Goal: Entertainment & Leisure: Browse casually

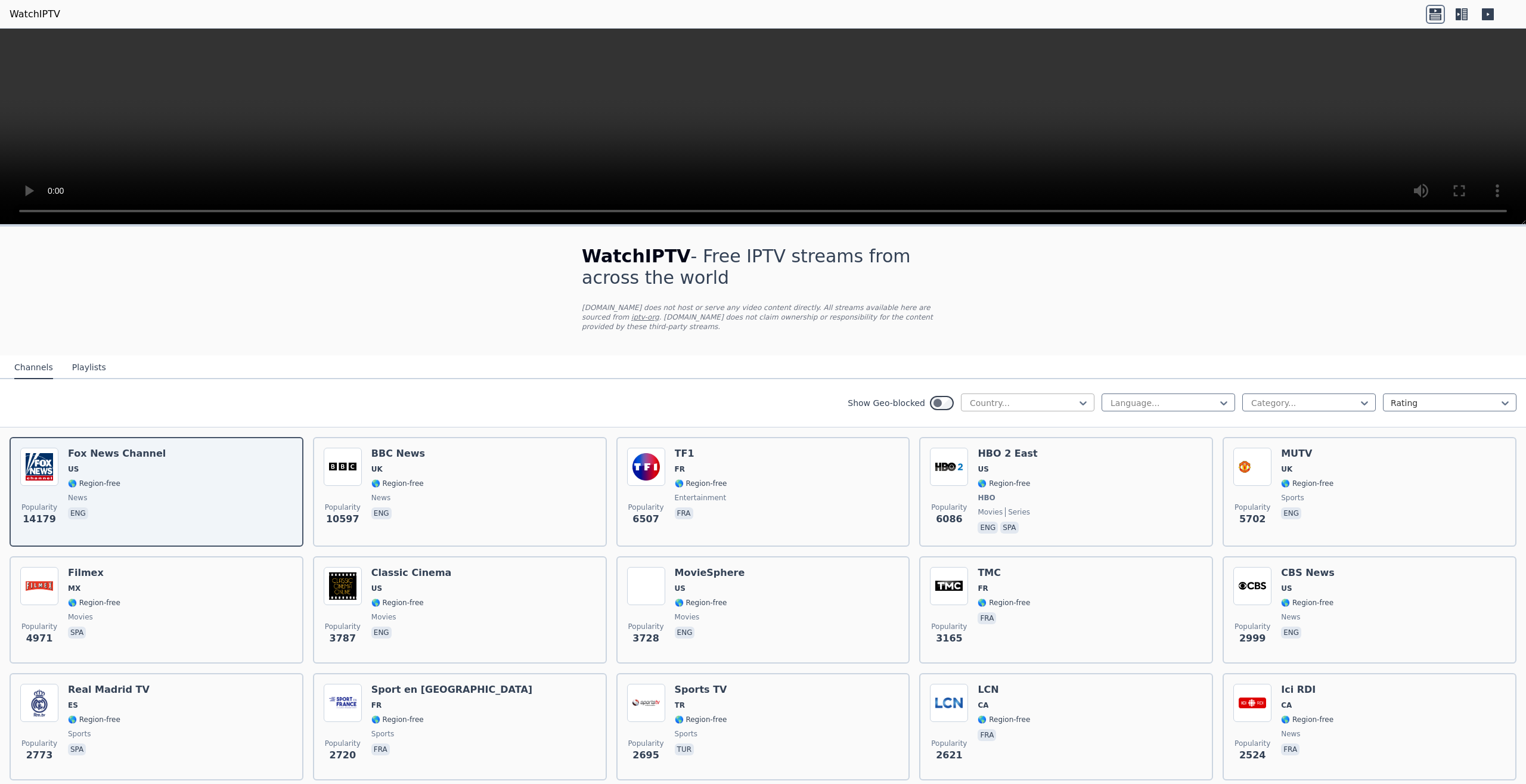
click at [988, 397] on div at bounding box center [1023, 403] width 109 height 12
click at [1033, 442] on div "[GEOGRAPHIC_DATA]" at bounding box center [1028, 440] width 134 height 21
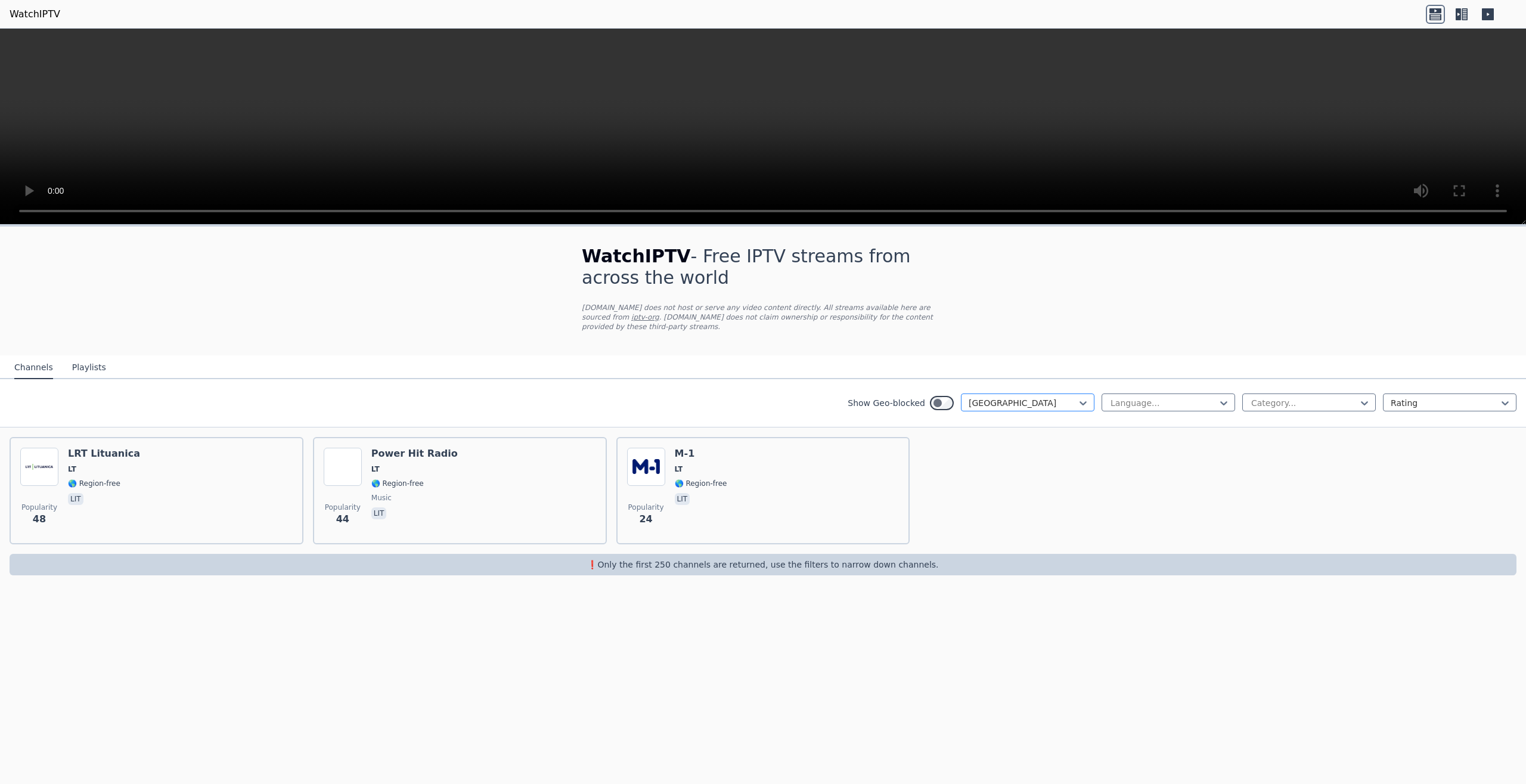
click at [1008, 393] on div "[GEOGRAPHIC_DATA]" at bounding box center [1028, 402] width 134 height 18
click at [1017, 566] on div "[GEOGRAPHIC_DATA]" at bounding box center [1028, 577] width 134 height 21
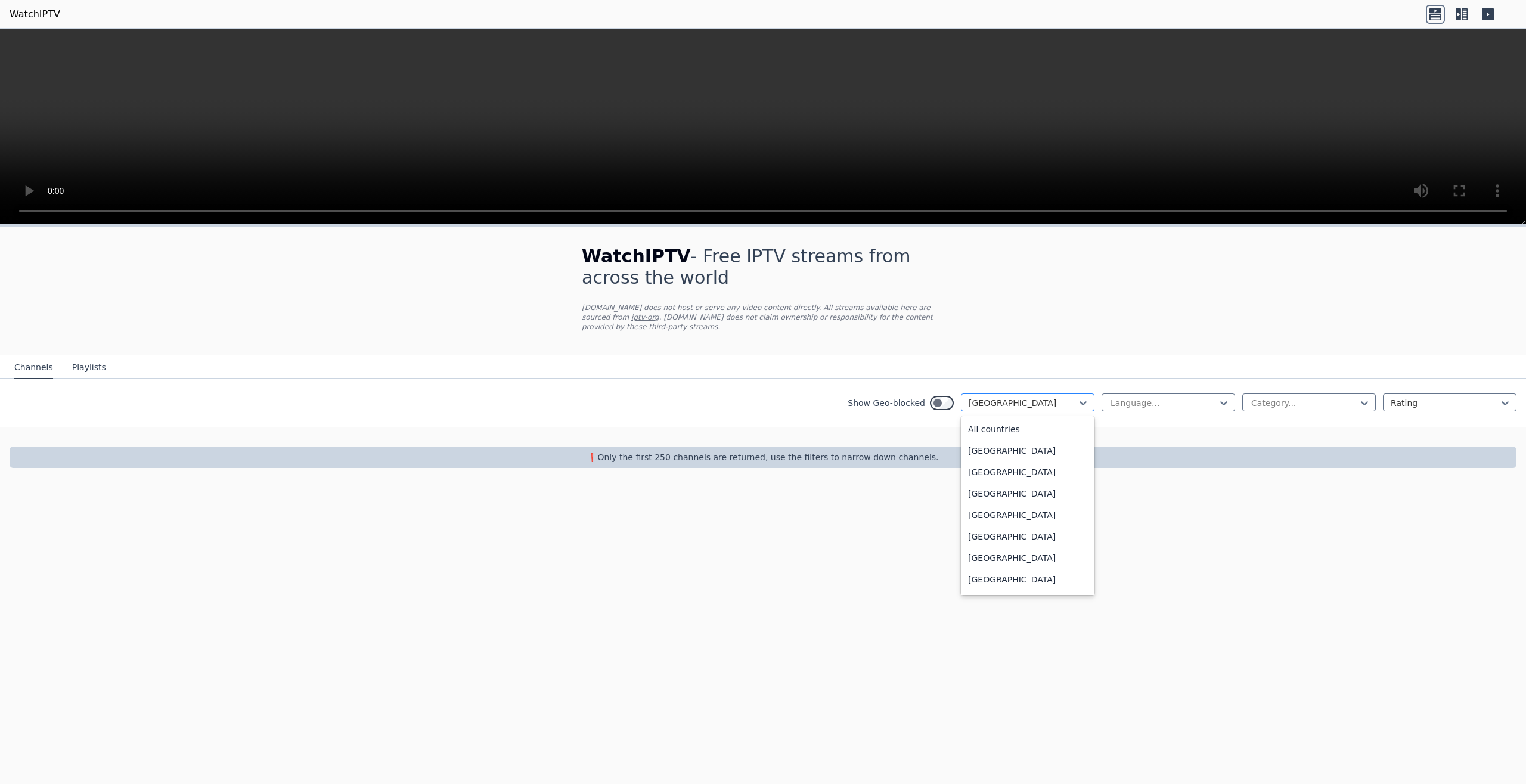
click at [977, 397] on div at bounding box center [1023, 403] width 109 height 12
click at [1002, 480] on div "[GEOGRAPHIC_DATA]" at bounding box center [1028, 491] width 134 height 21
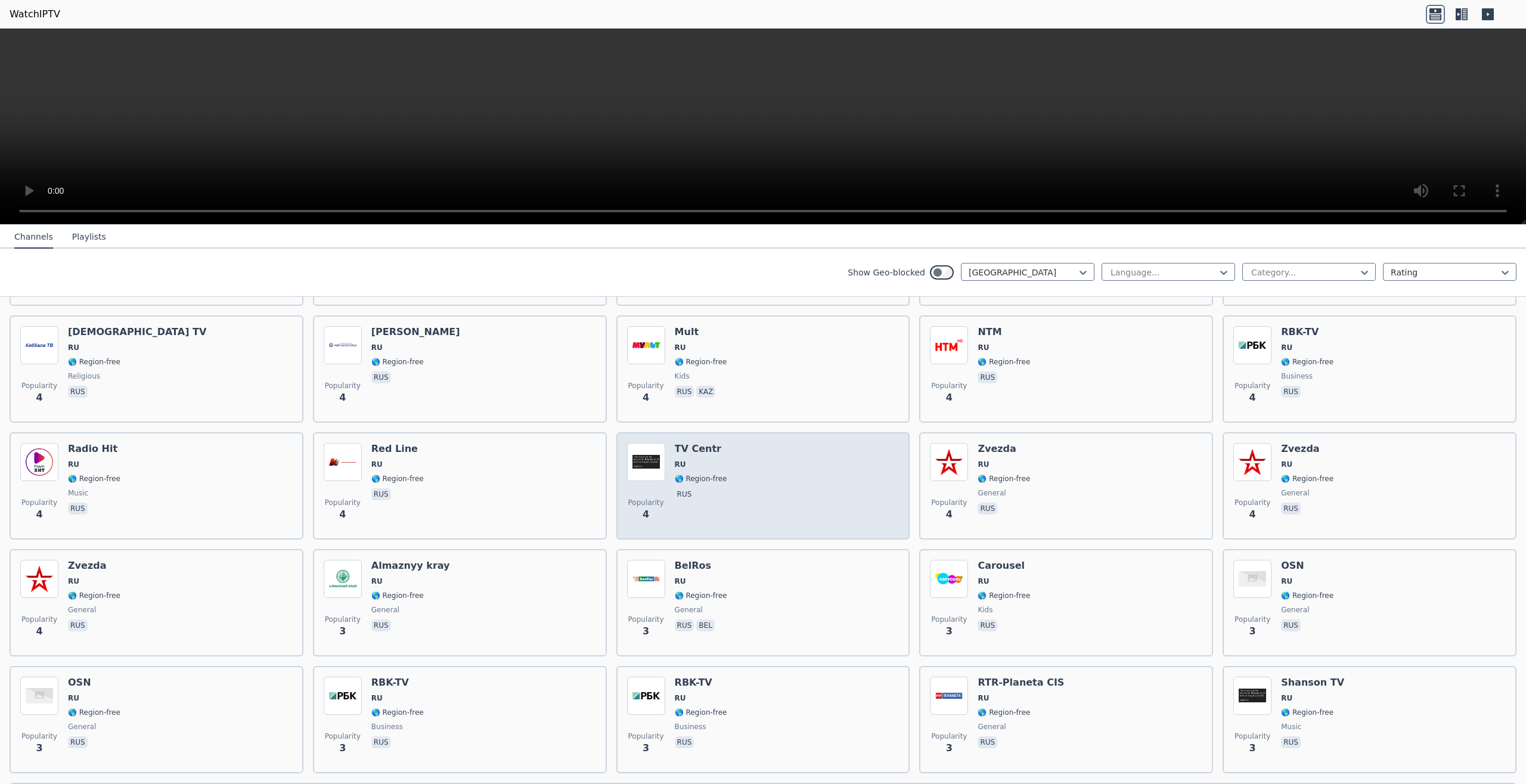
scroll to position [5575, 0]
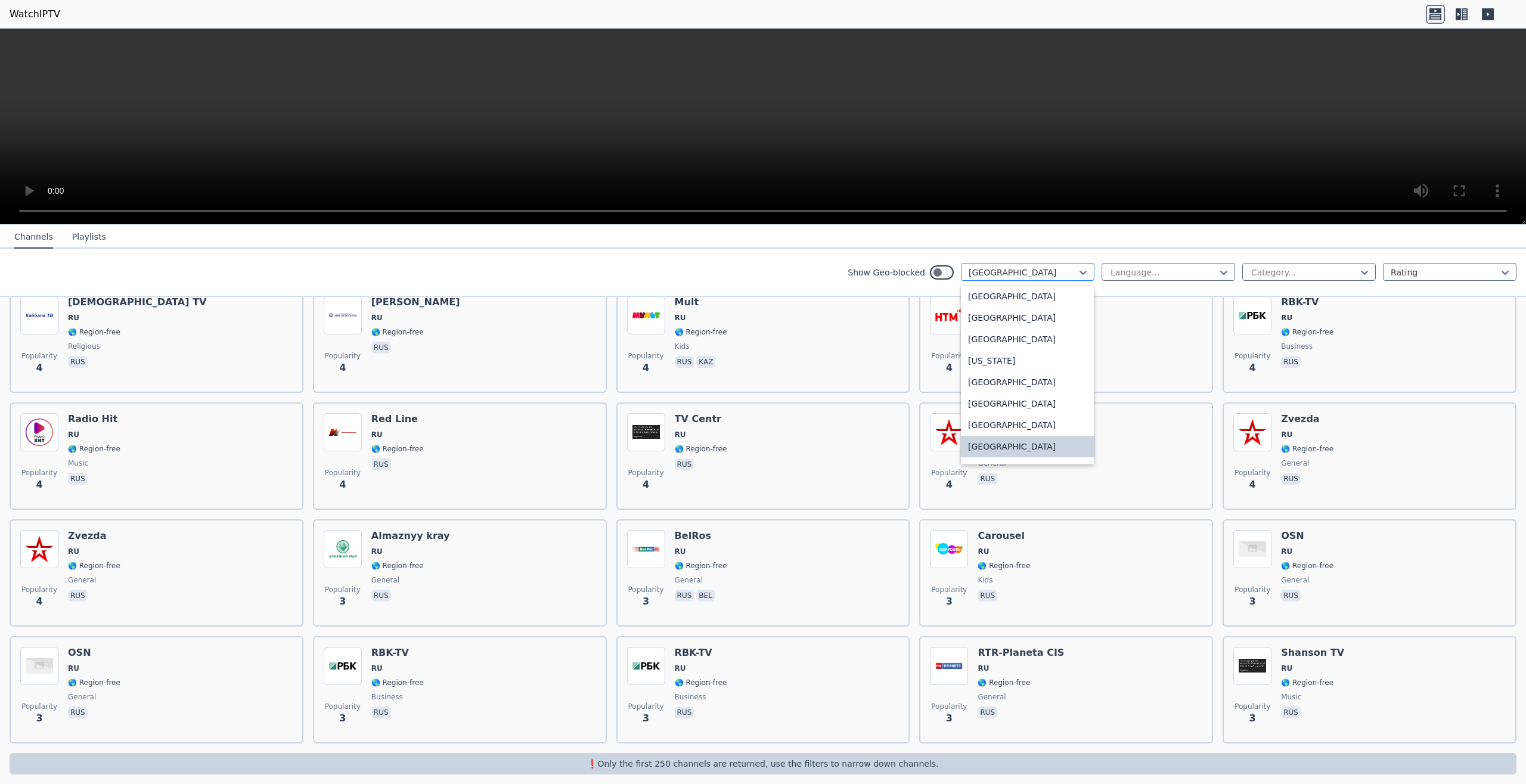
click at [1018, 278] on div "[GEOGRAPHIC_DATA]" at bounding box center [1028, 272] width 134 height 18
click at [988, 321] on div "[GEOGRAPHIC_DATA]" at bounding box center [1028, 318] width 134 height 21
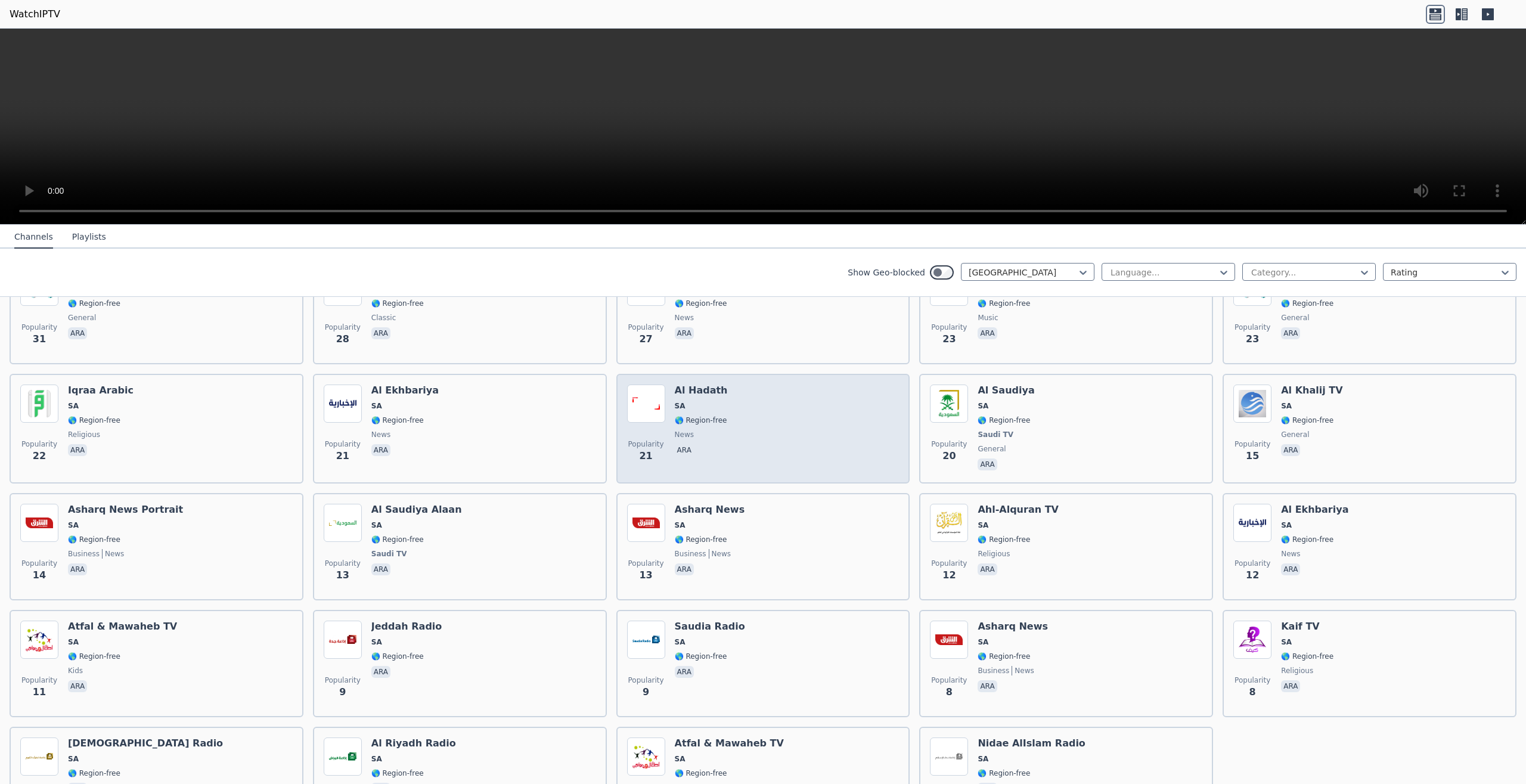
scroll to position [623, 0]
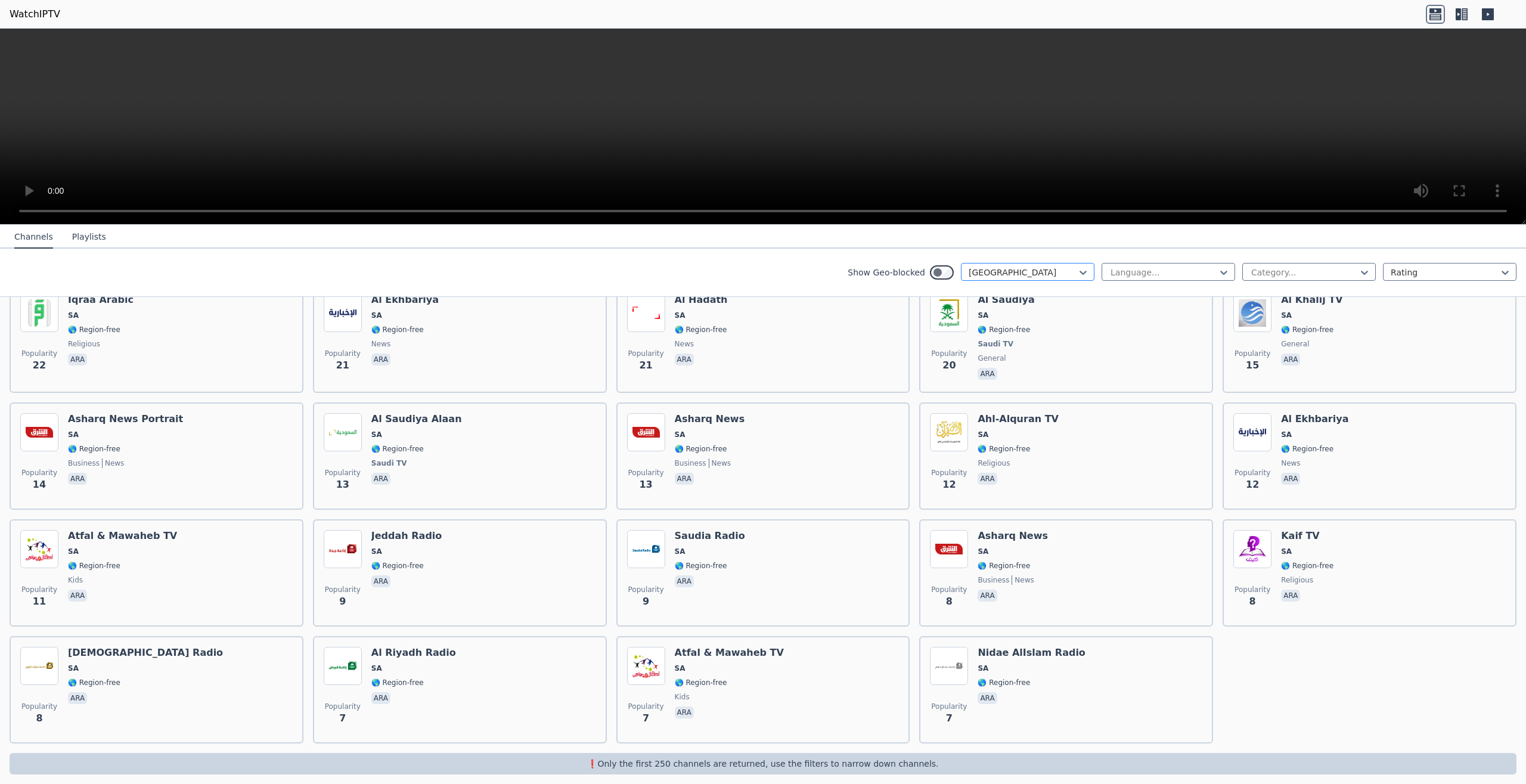
click at [1012, 273] on div at bounding box center [1023, 272] width 109 height 12
click at [1006, 330] on div "[GEOGRAPHIC_DATA]" at bounding box center [1028, 328] width 134 height 21
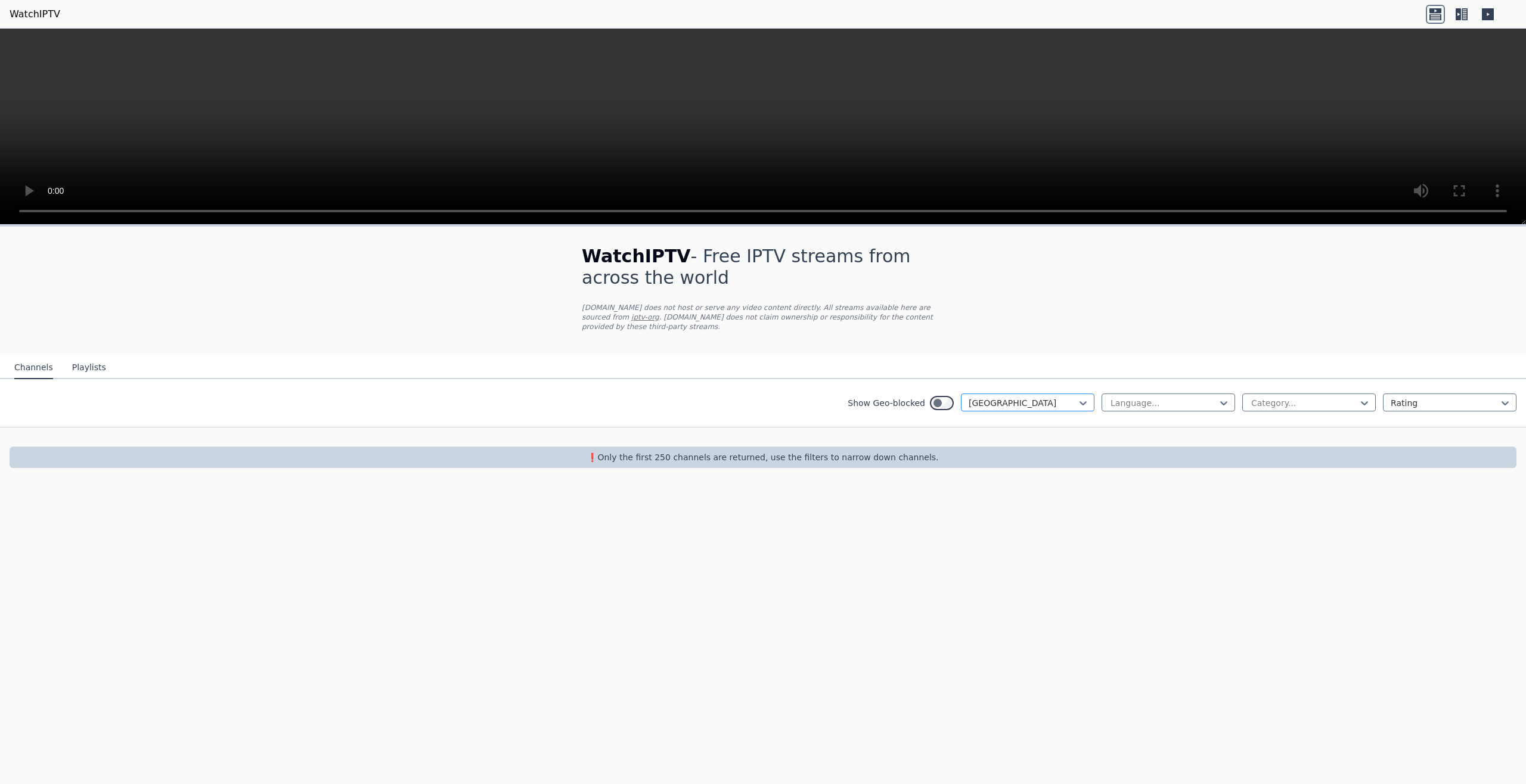
click at [1020, 397] on div at bounding box center [1023, 403] width 109 height 12
click at [992, 491] on div "[GEOGRAPHIC_DATA]" at bounding box center [1028, 502] width 134 height 21
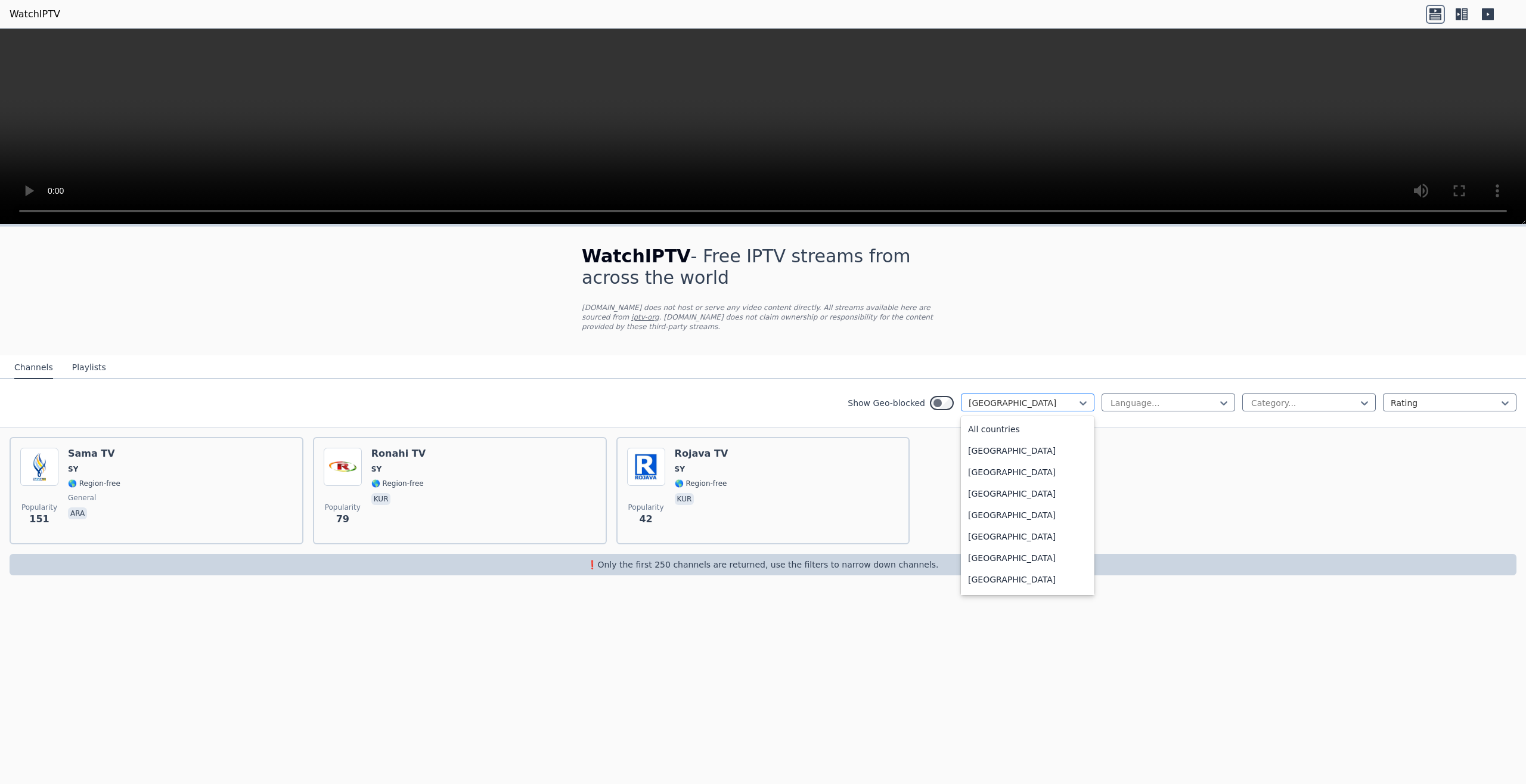
click at [1043, 397] on div at bounding box center [1023, 403] width 109 height 12
click at [1033, 437] on div "[GEOGRAPHIC_DATA]" at bounding box center [1028, 442] width 134 height 21
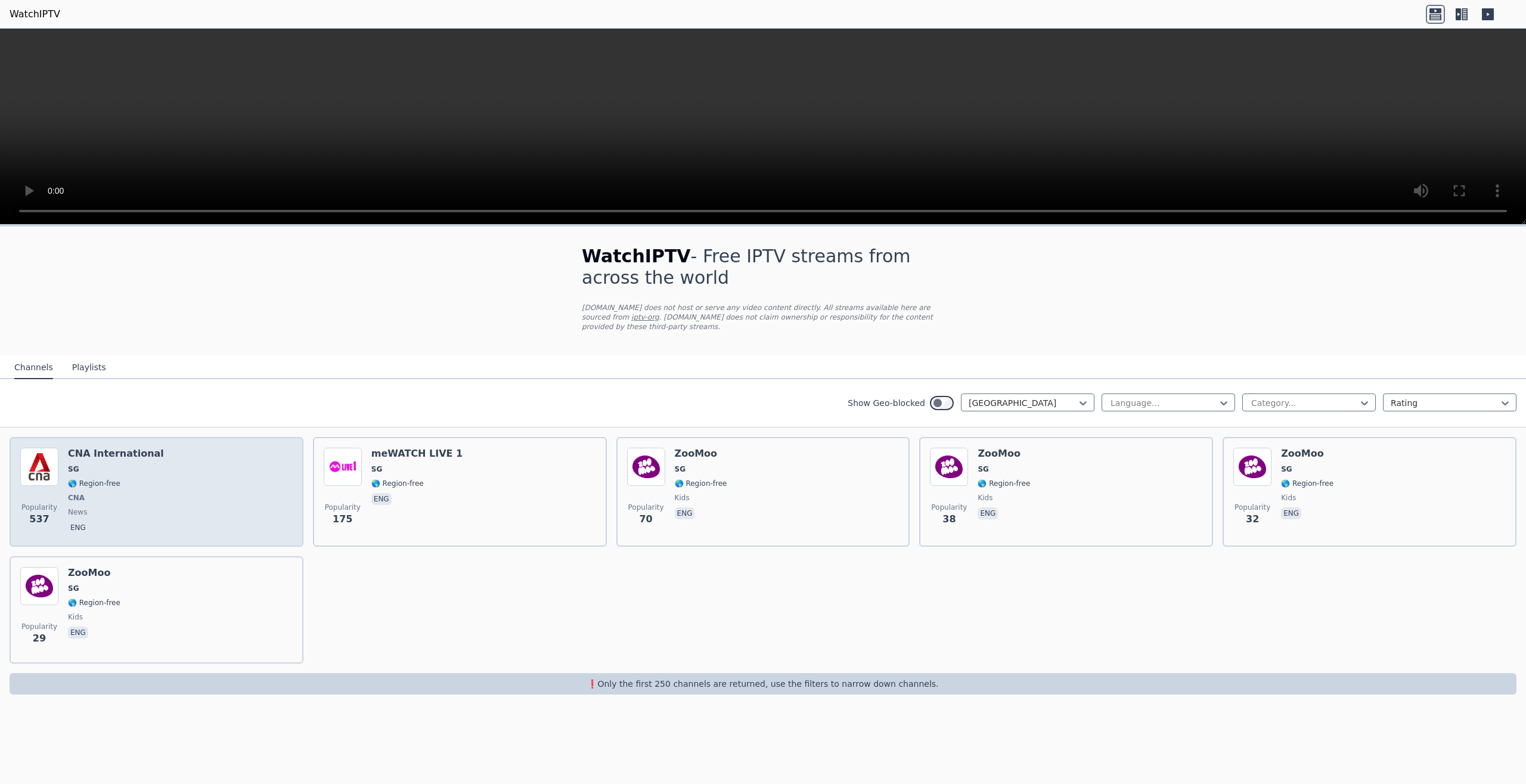
click at [226, 476] on div "Popularity 537 CNA International SG 🌎 Region-free CNA news eng" at bounding box center [156, 492] width 272 height 88
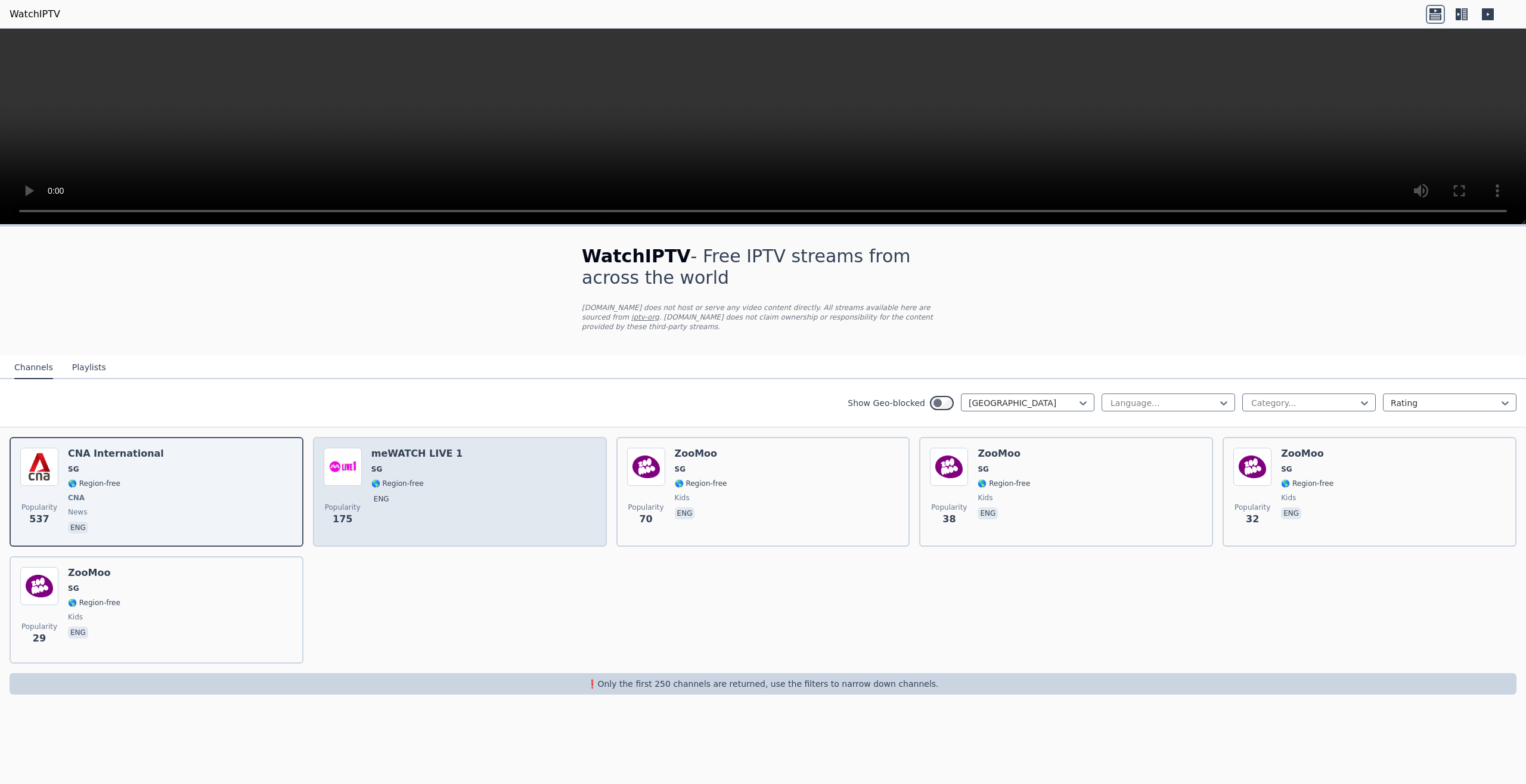
click at [460, 466] on div "Popularity 175 meWATCH LIVE 1 SG 🌎 Region-free eng" at bounding box center [460, 492] width 272 height 88
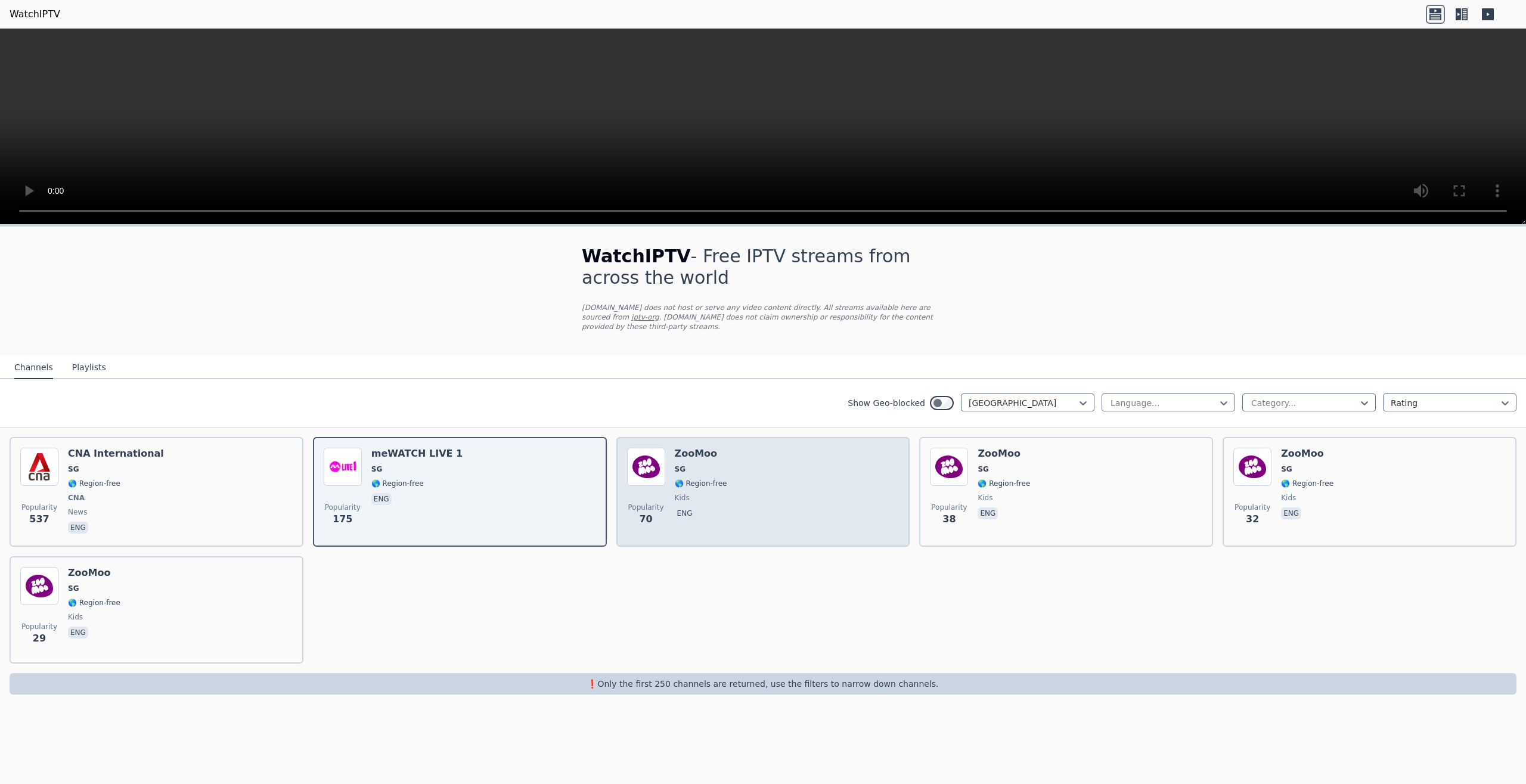
click at [742, 463] on div "Popularity 70 ZooMoo SG 🌎 Region-free kids eng" at bounding box center [763, 492] width 272 height 88
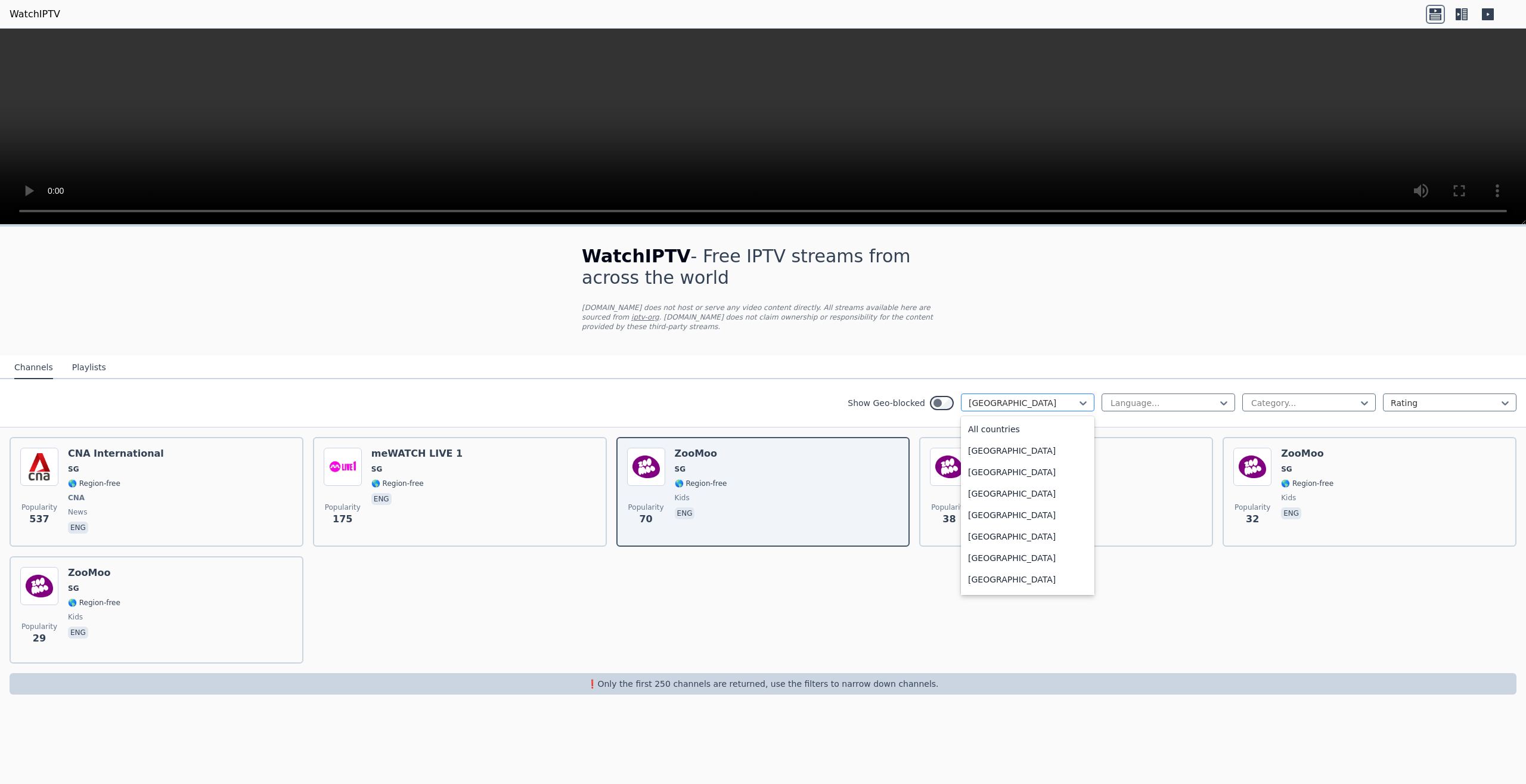
scroll to position [3447, 0]
click at [1025, 397] on div at bounding box center [1023, 403] width 109 height 12
click at [999, 523] on div "[GEOGRAPHIC_DATA]" at bounding box center [1028, 534] width 134 height 21
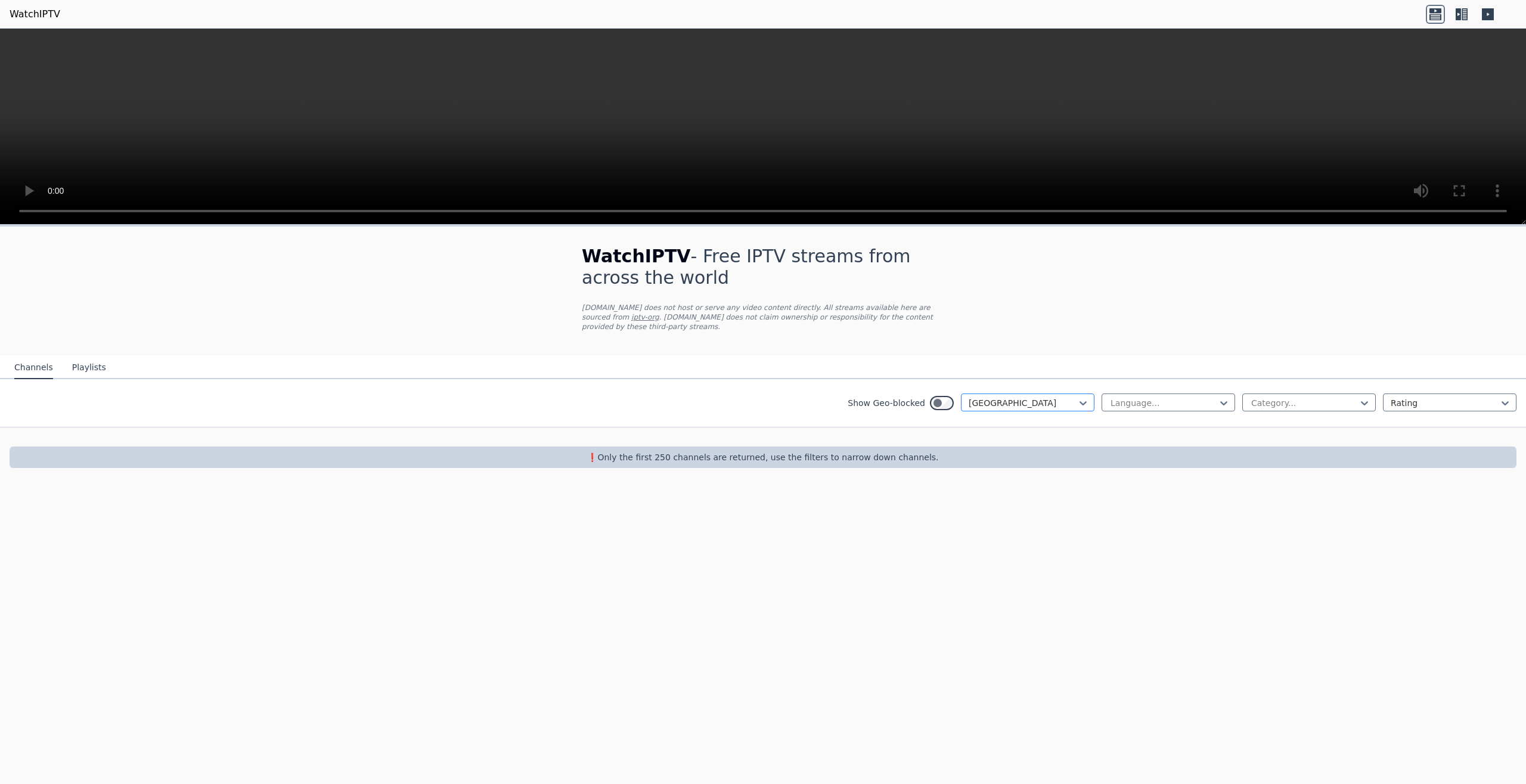
click at [1017, 399] on div "[GEOGRAPHIC_DATA]" at bounding box center [1028, 402] width 134 height 18
click at [1012, 398] on div at bounding box center [1023, 403] width 109 height 12
click at [1017, 505] on div "[GEOGRAPHIC_DATA]" at bounding box center [1028, 516] width 134 height 21
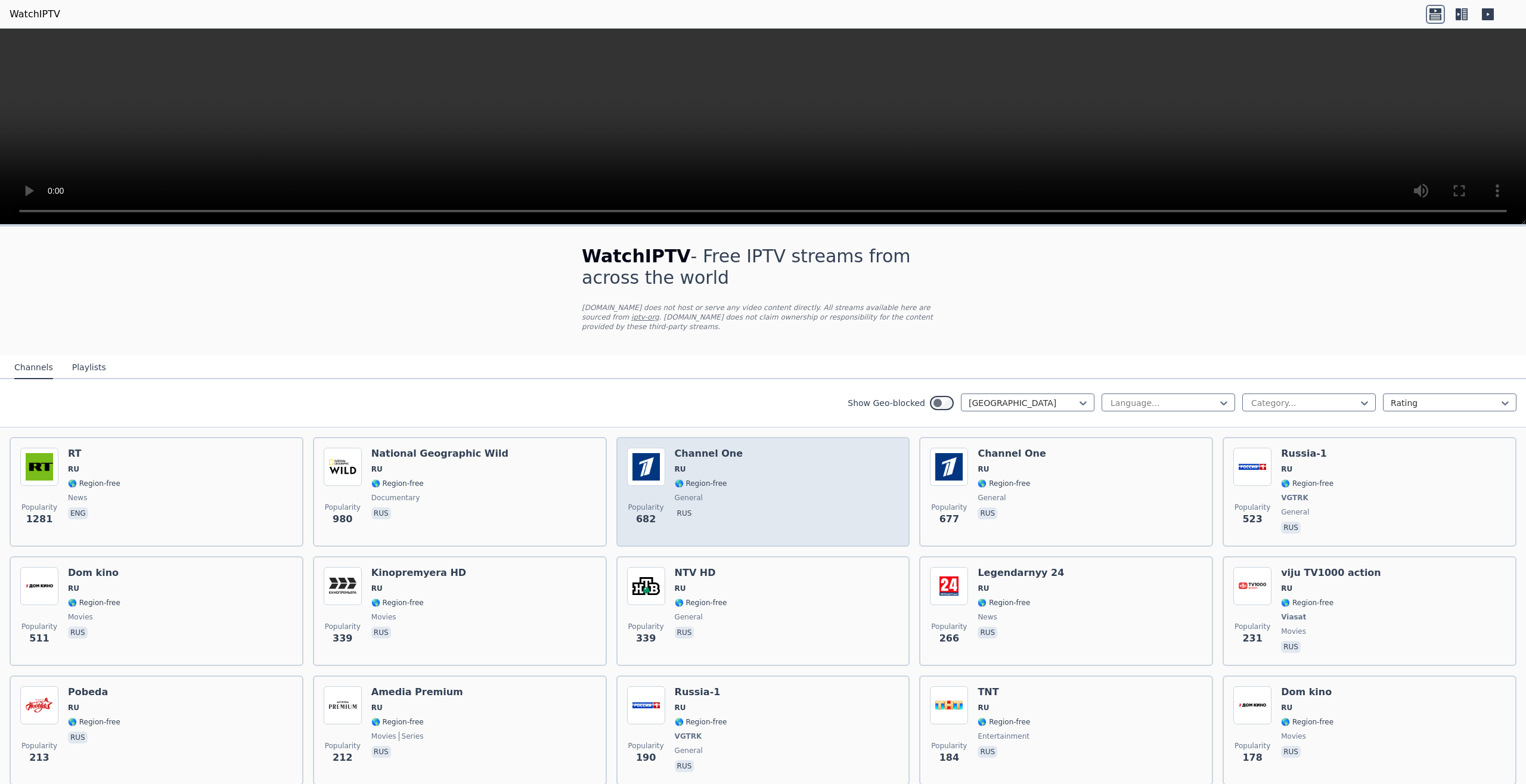
click at [810, 469] on div "Popularity 682 Channel One RU 🌎 Region-free general [DEMOGRAPHIC_DATA]" at bounding box center [763, 492] width 272 height 88
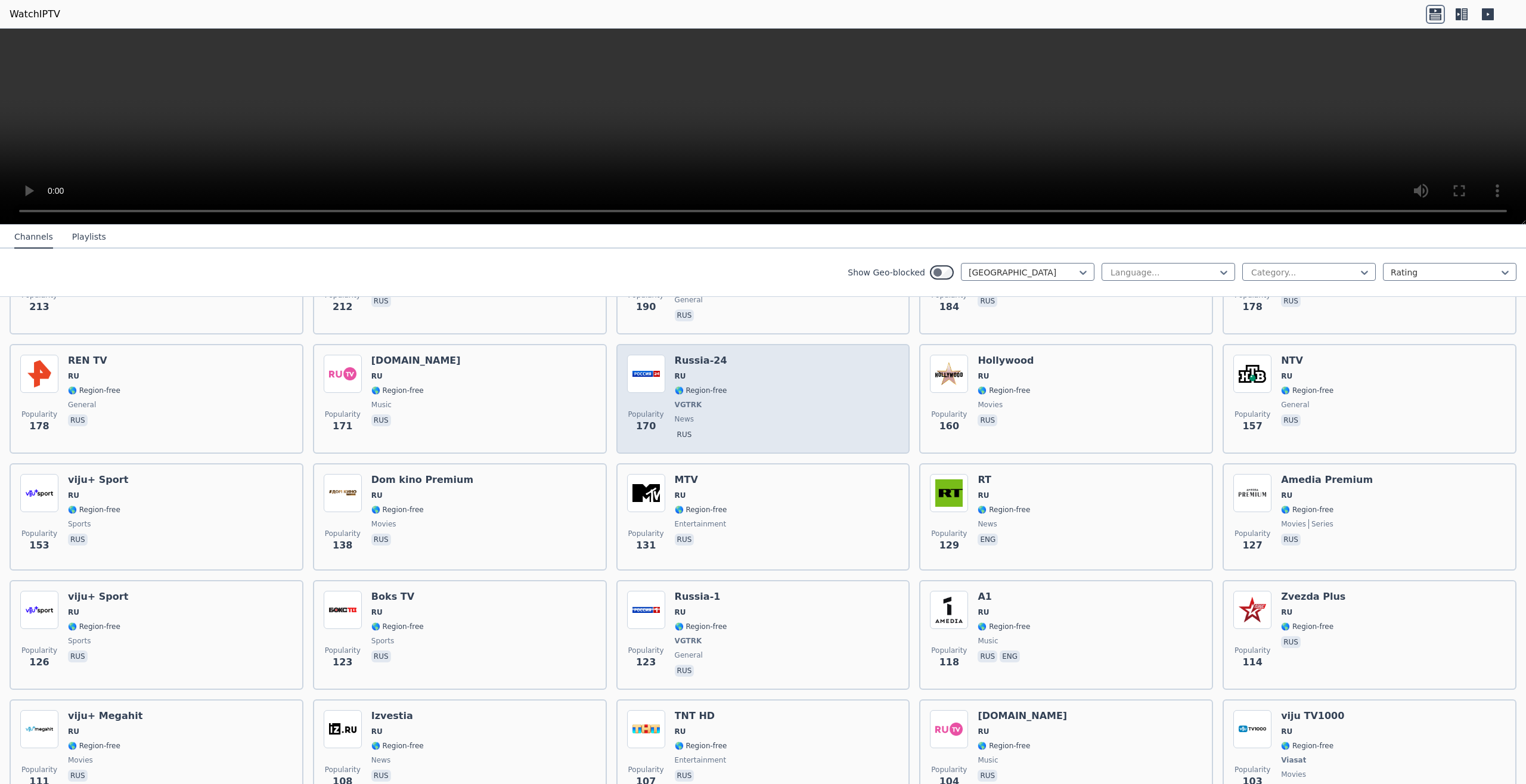
scroll to position [676, 0]
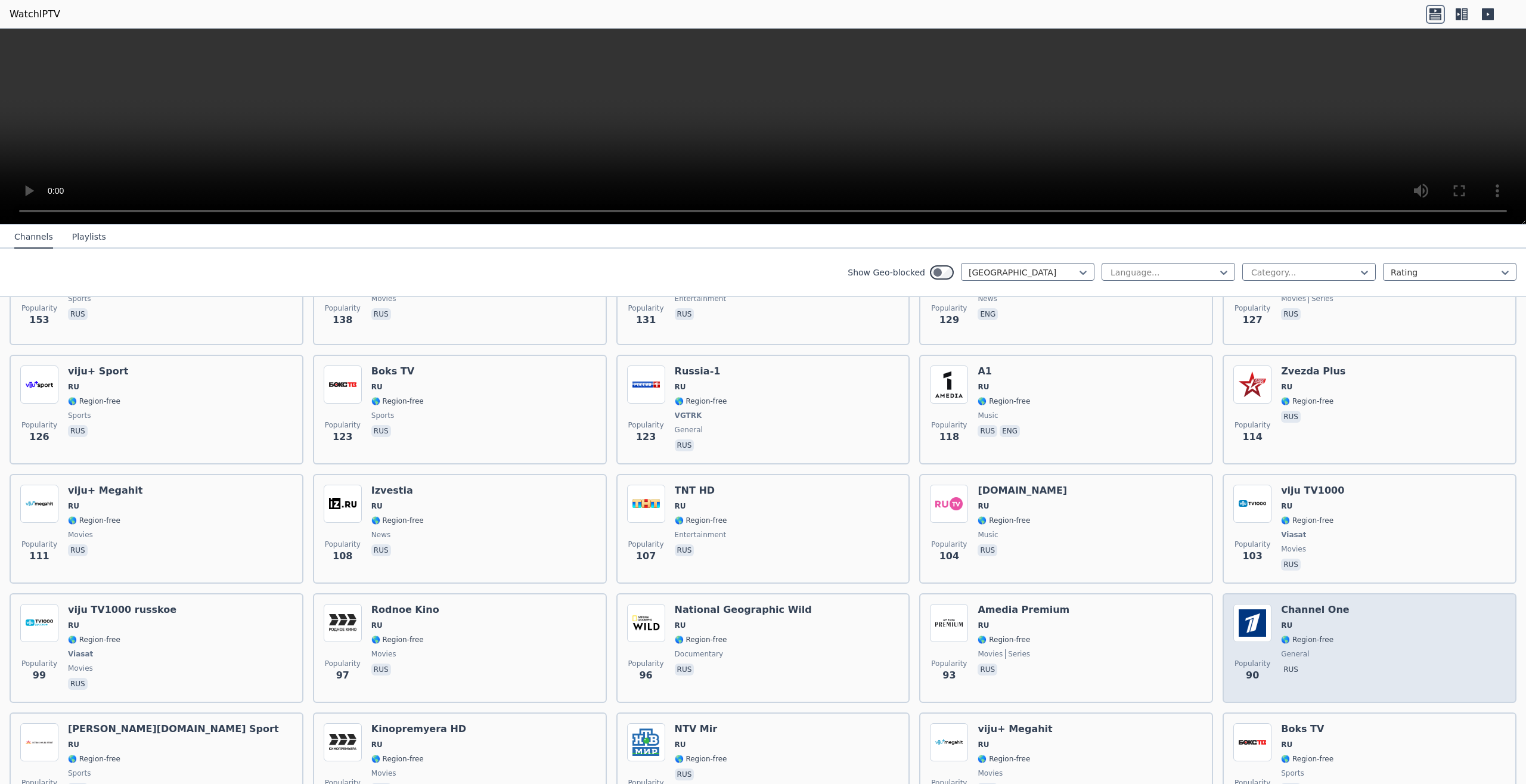
click at [1349, 624] on div "Popularity 90 Channel One RU 🌎 Region-free general [DEMOGRAPHIC_DATA]" at bounding box center [1370, 648] width 272 height 88
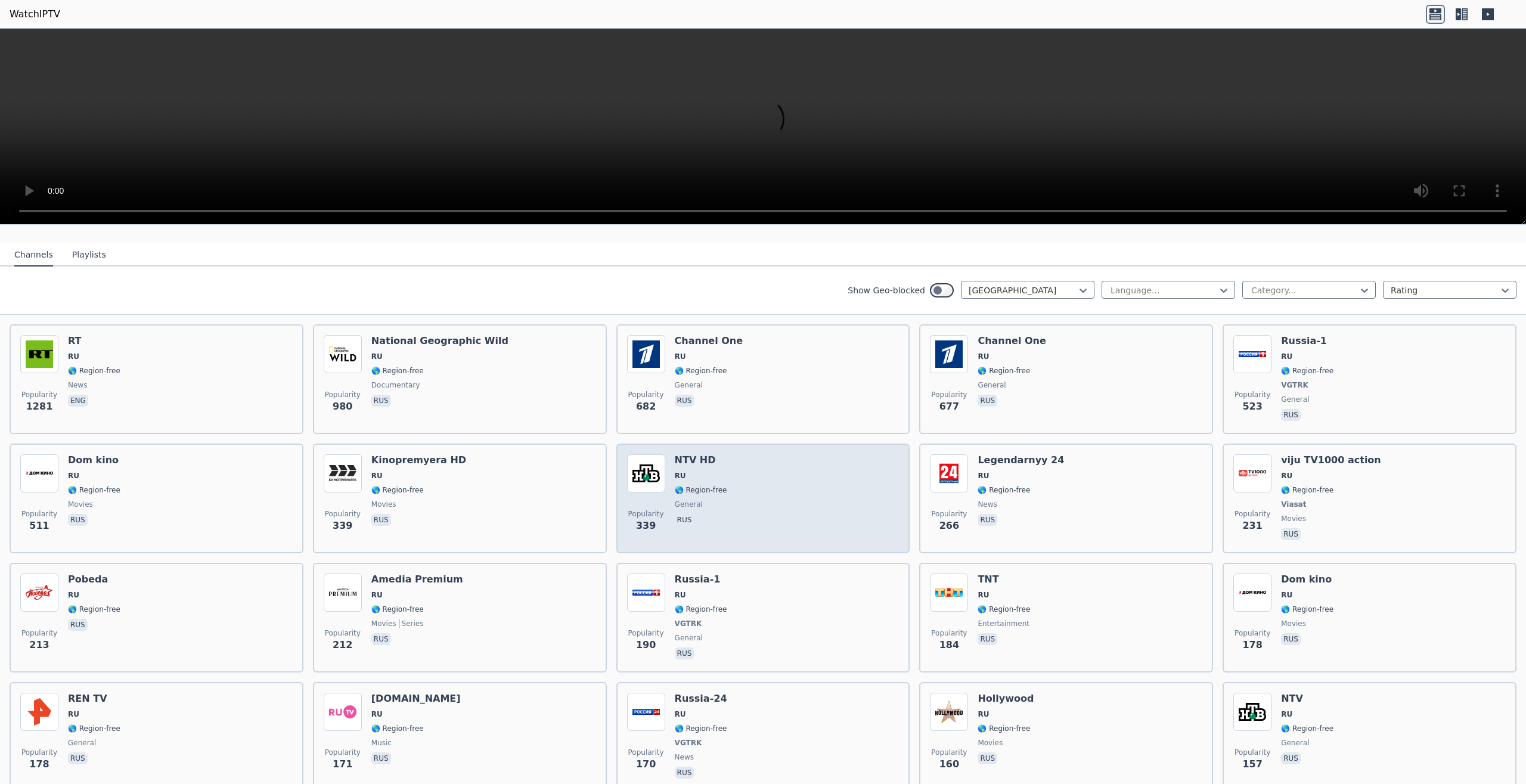
scroll to position [0, 0]
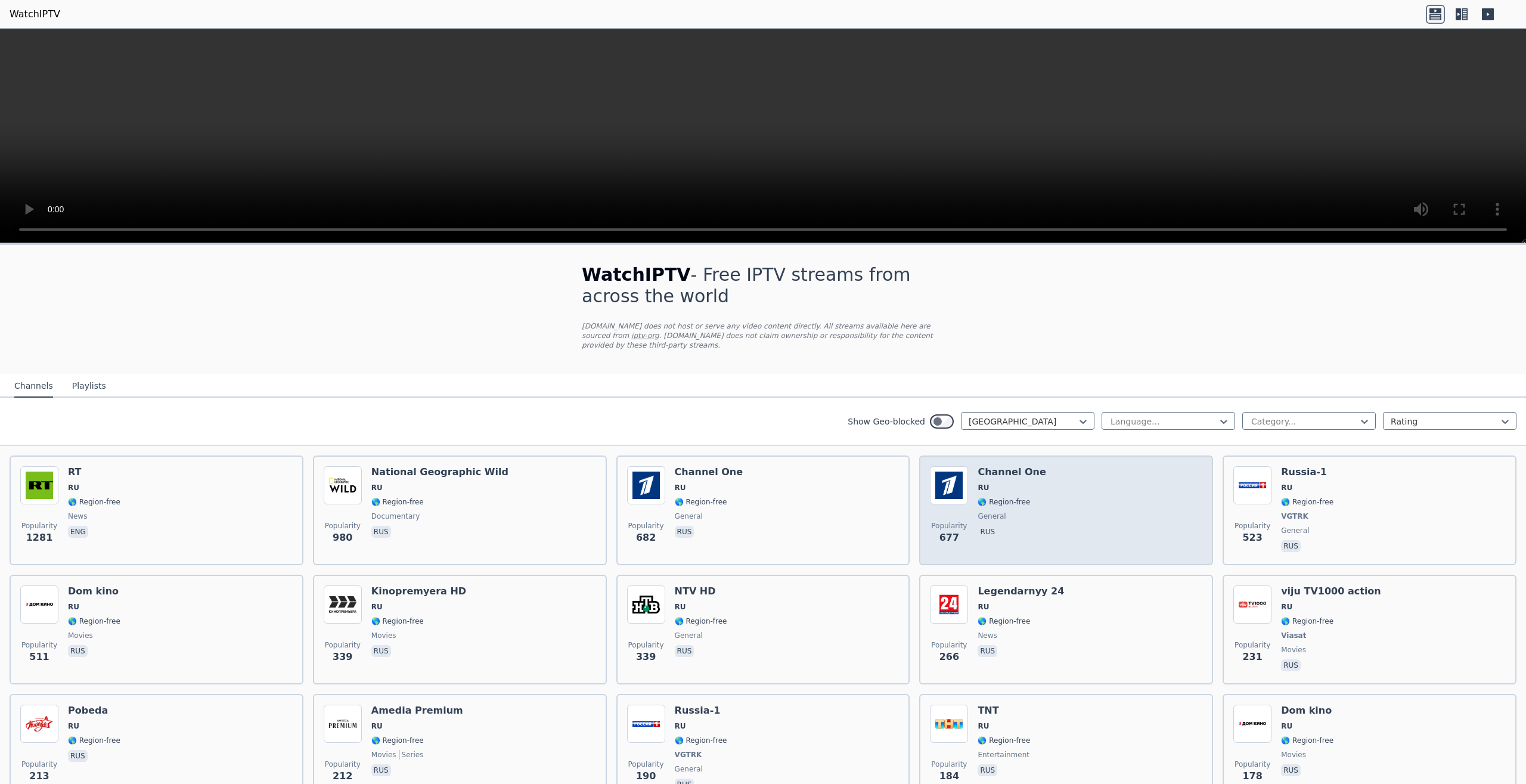
click at [1061, 503] on div "Popularity 677 Channel One RU 🌎 Region-free general [DEMOGRAPHIC_DATA]" at bounding box center [1066, 511] width 272 height 88
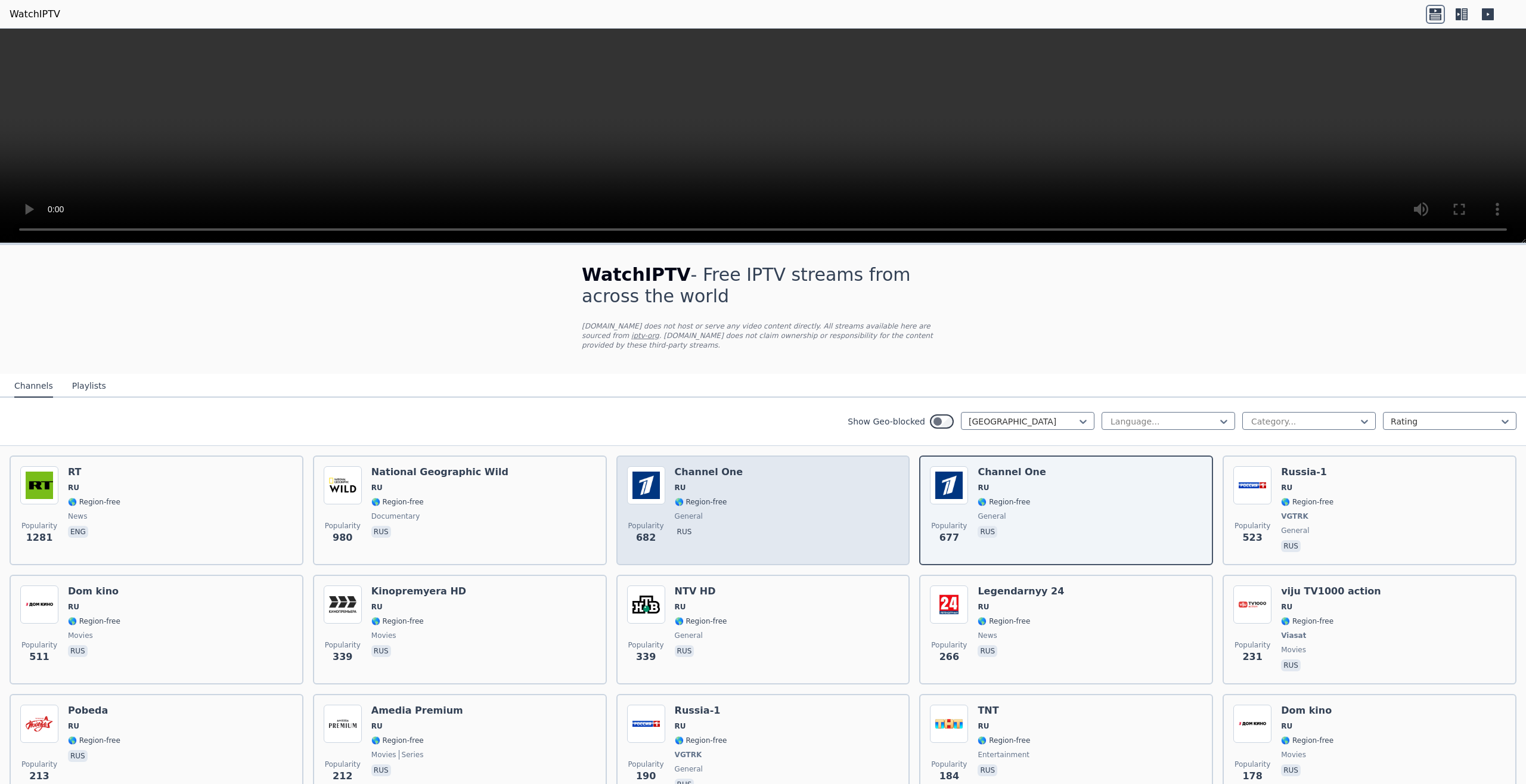
click at [757, 518] on div "Popularity 682 Channel One RU 🌎 Region-free general [DEMOGRAPHIC_DATA]" at bounding box center [763, 511] width 272 height 88
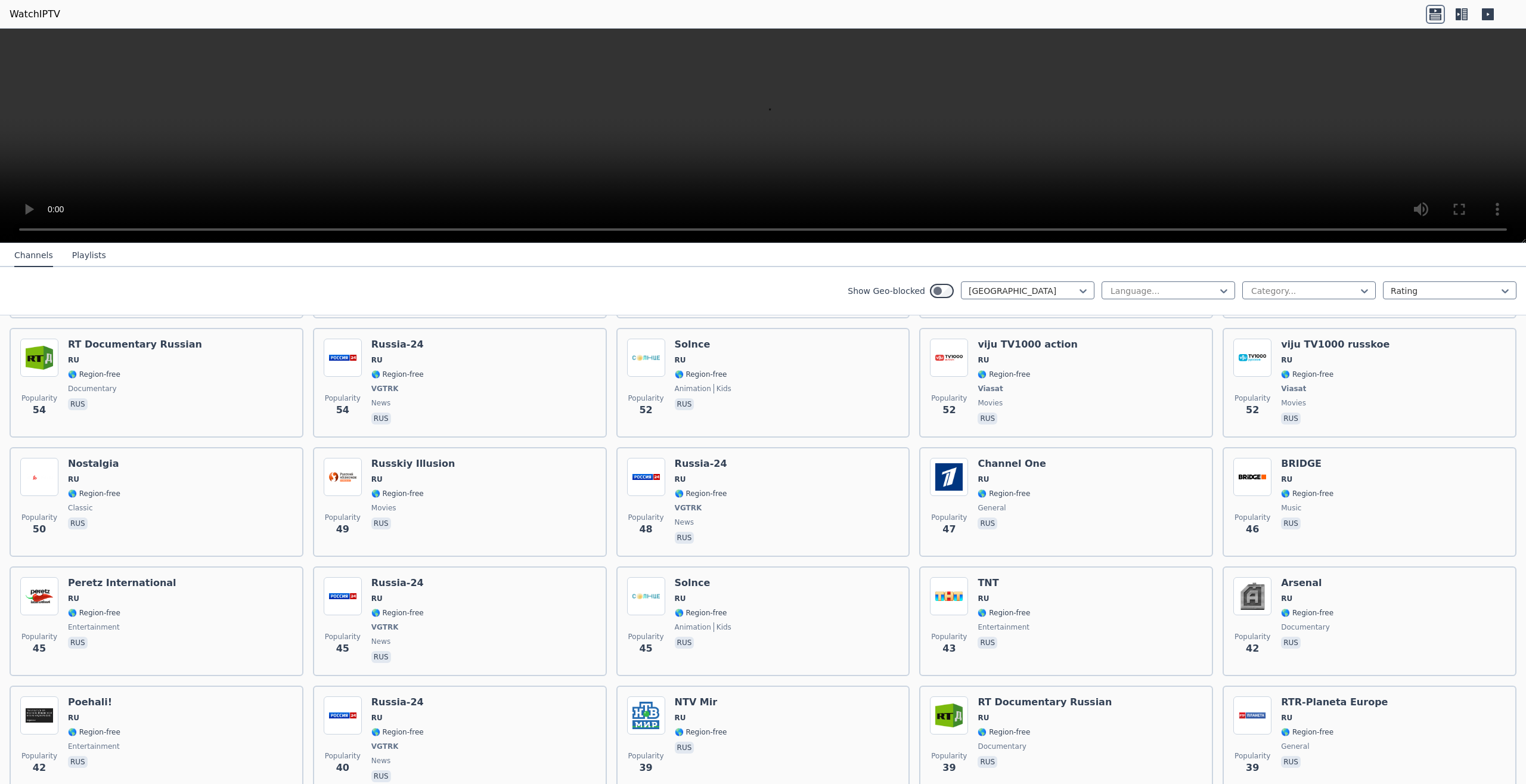
scroll to position [1577, 0]
